Goal: Find specific page/section: Find specific page/section

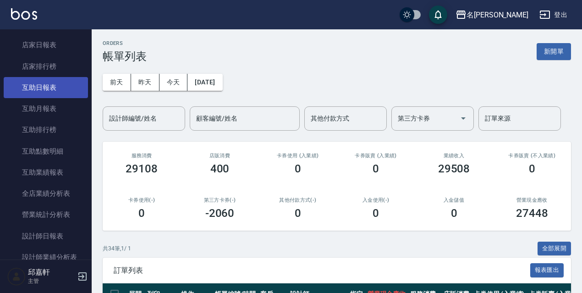
scroll to position [366, 0]
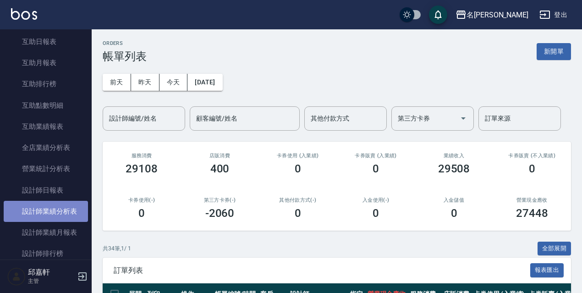
click at [58, 216] on link "設計師業績分析表" at bounding box center [46, 211] width 84 height 21
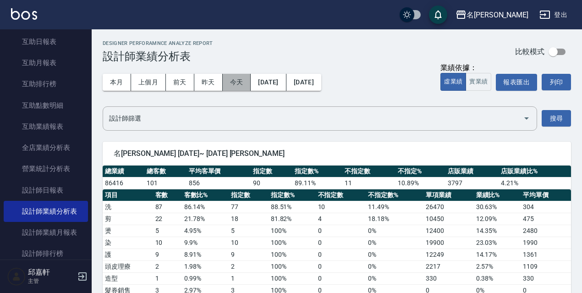
click at [243, 82] on button "今天" at bounding box center [237, 82] width 28 height 17
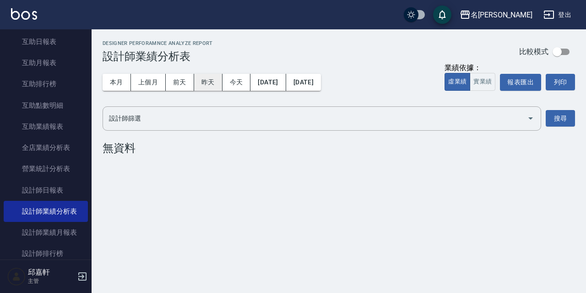
click at [210, 82] on button "昨天" at bounding box center [208, 82] width 28 height 17
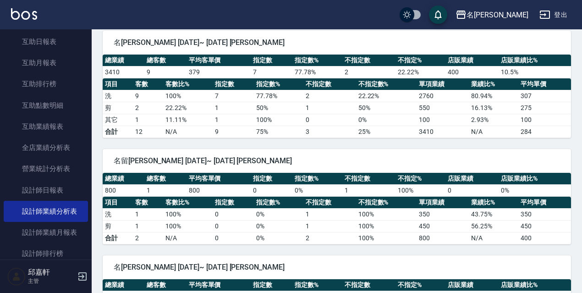
scroll to position [46, 0]
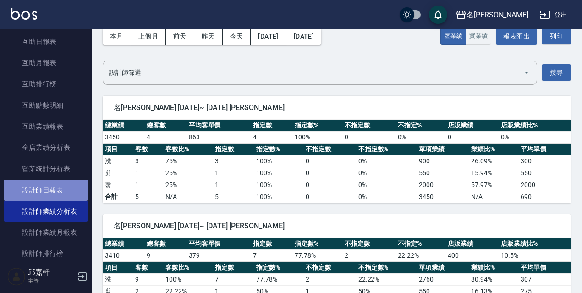
click at [58, 190] on link "設計師日報表" at bounding box center [46, 189] width 84 height 21
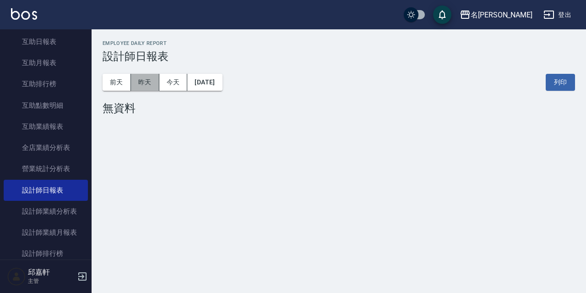
click at [156, 82] on button "昨天" at bounding box center [145, 82] width 28 height 17
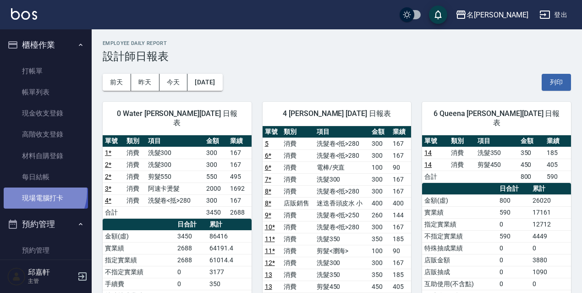
click at [35, 192] on link "現場電腦打卡" at bounding box center [46, 197] width 84 height 21
